Goal: Communication & Community: Answer question/provide support

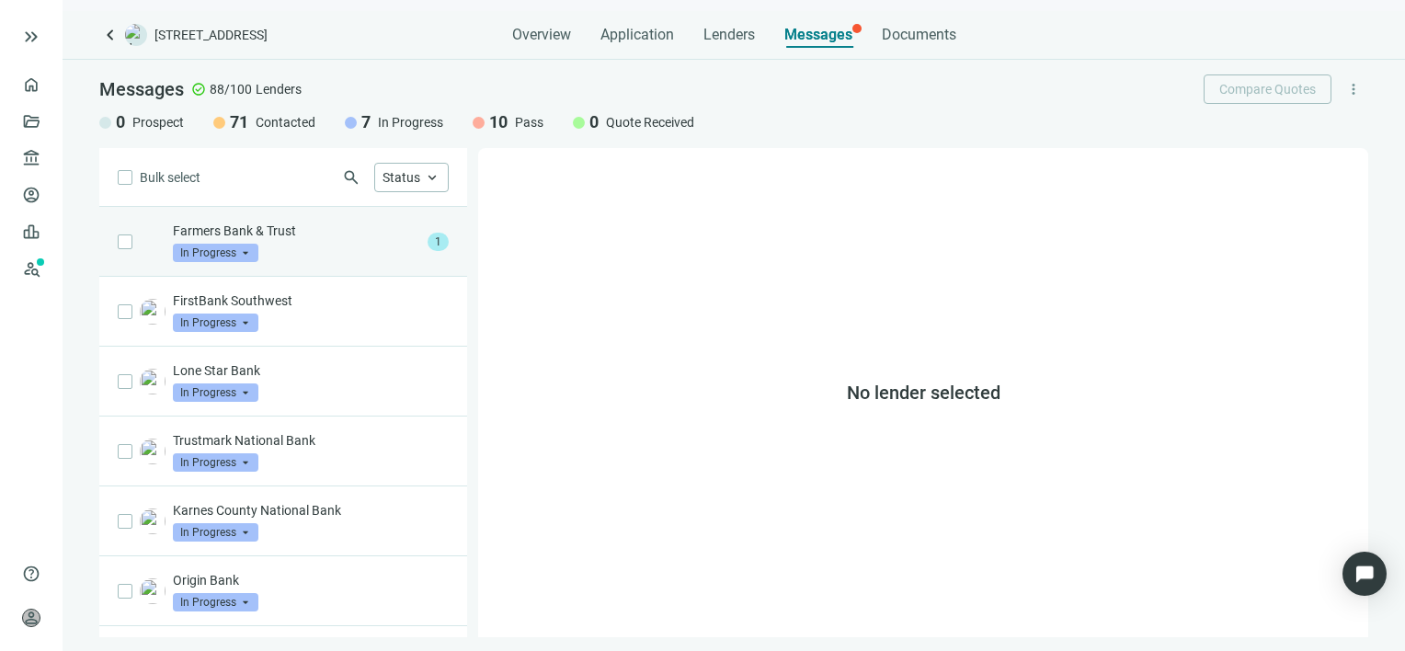
click at [292, 232] on p "Farmers Bank & Trust" at bounding box center [296, 231] width 247 height 18
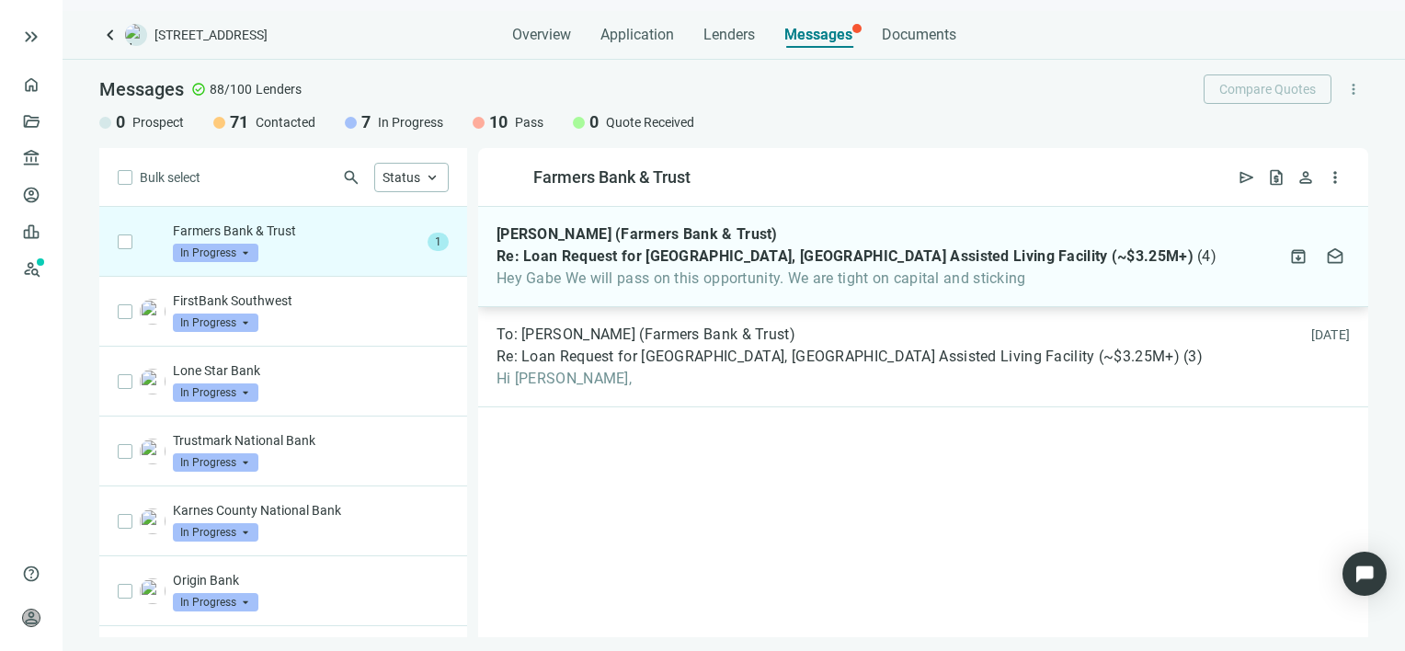
click at [612, 271] on span "Hey Gabe We will pass on this opportunity. We are tight on capital and sticking" at bounding box center [856, 278] width 720 height 18
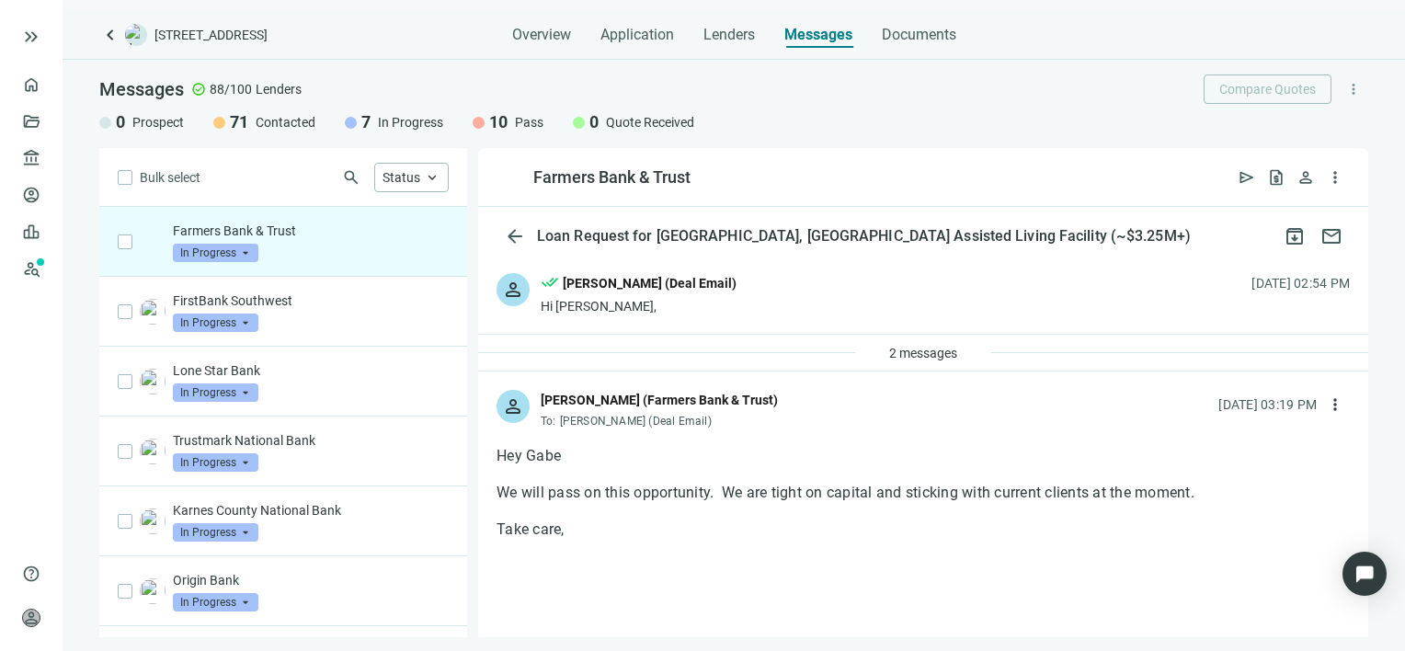
click at [249, 250] on span "In Progress" at bounding box center [216, 253] width 86 height 18
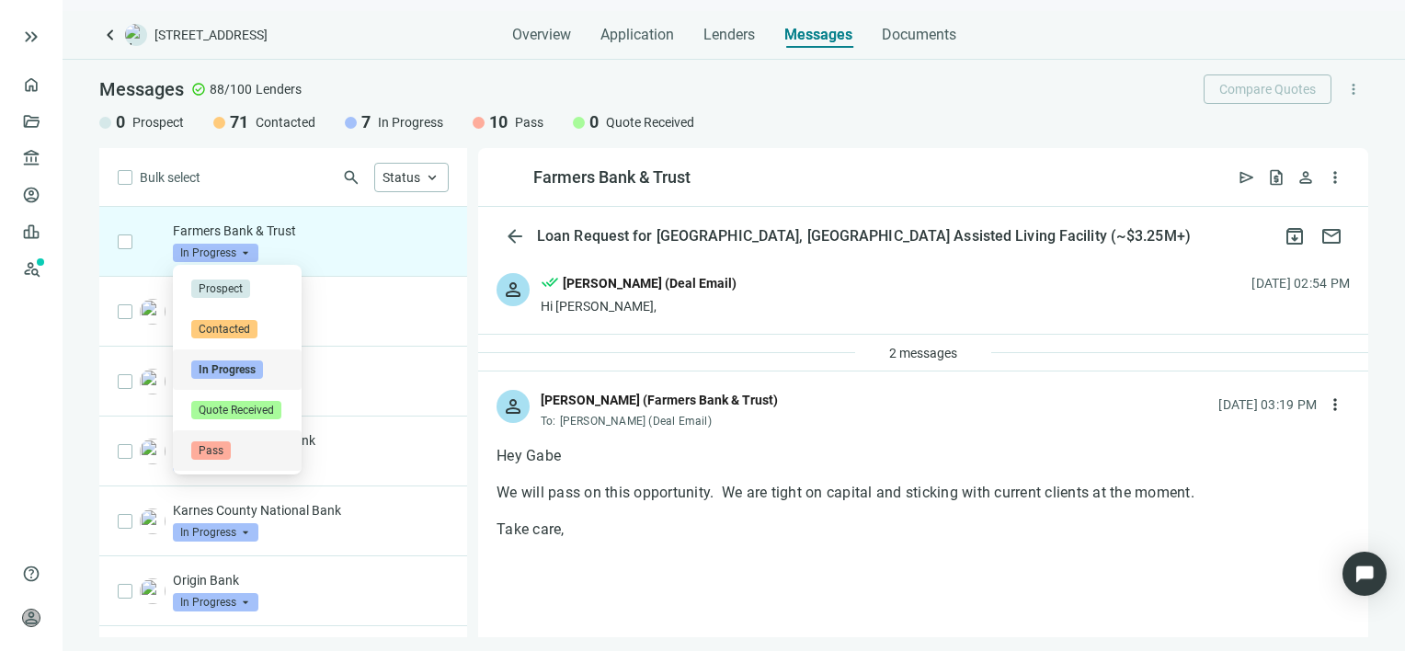
click at [206, 452] on span "Pass" at bounding box center [211, 450] width 40 height 18
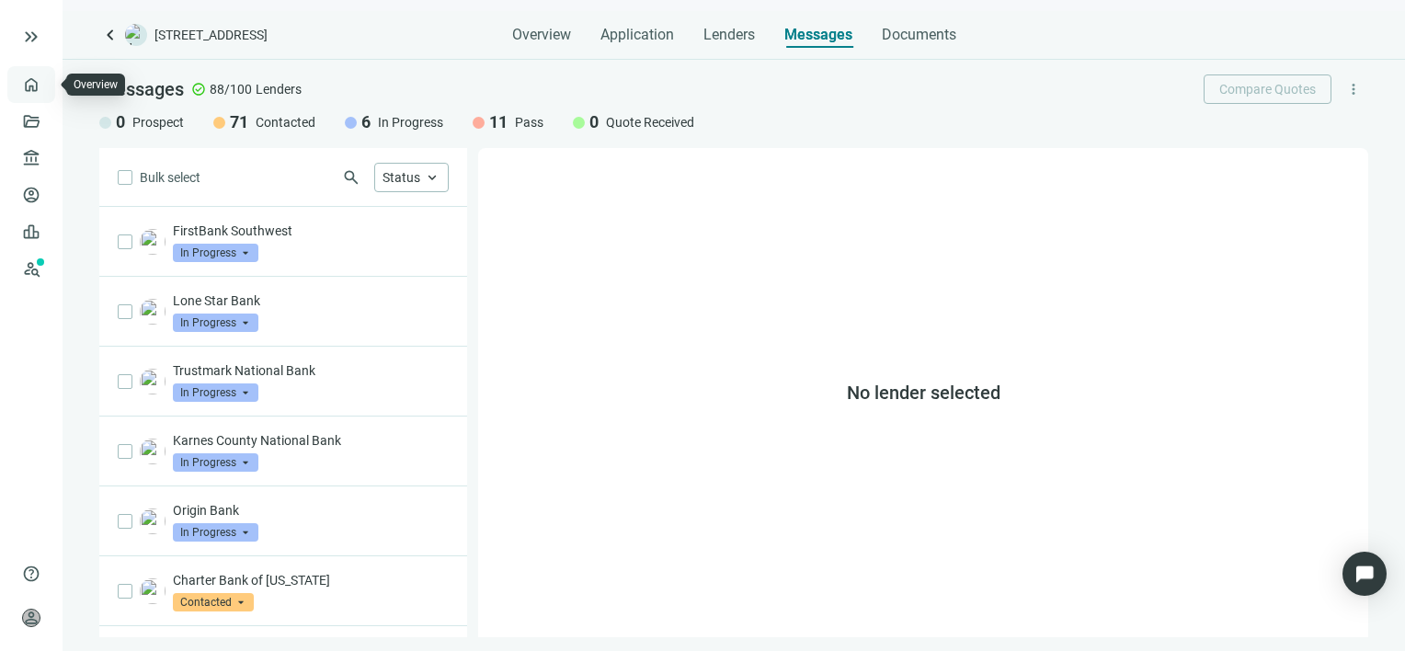
click at [46, 87] on link "Overview" at bounding box center [73, 84] width 54 height 15
